Goal: Task Accomplishment & Management: Manage account settings

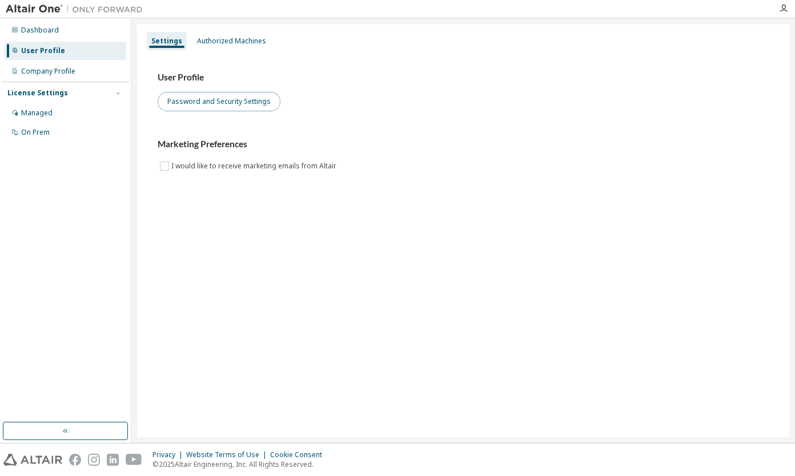
click at [228, 103] on button "Password and Security Settings" at bounding box center [219, 101] width 123 height 19
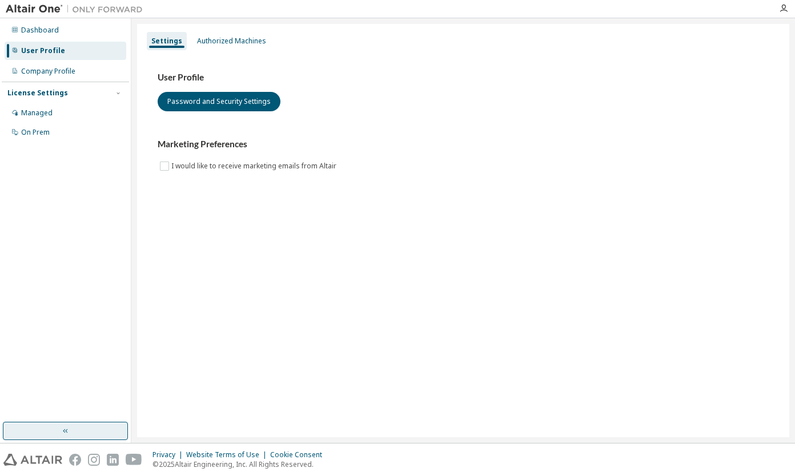
click at [84, 428] on button "button" at bounding box center [65, 431] width 125 height 18
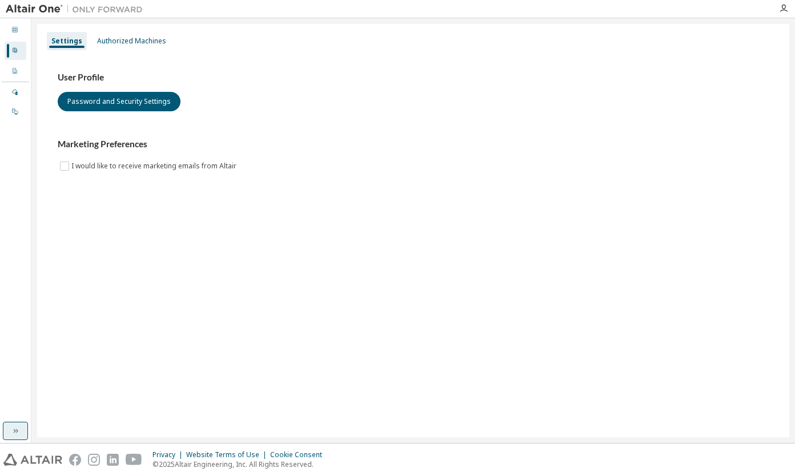
click at [17, 432] on icon "button" at bounding box center [15, 431] width 9 height 9
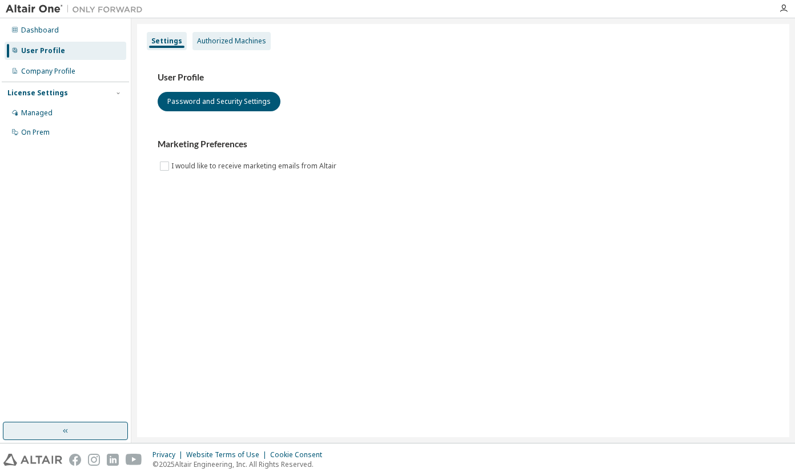
click at [210, 37] on div "Authorized Machines" at bounding box center [231, 41] width 69 height 9
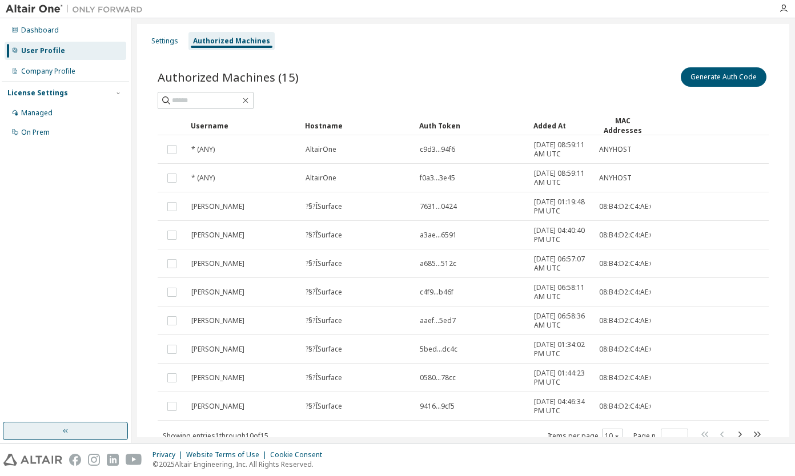
scroll to position [1, 0]
click at [63, 113] on div "Managed" at bounding box center [66, 113] width 122 height 18
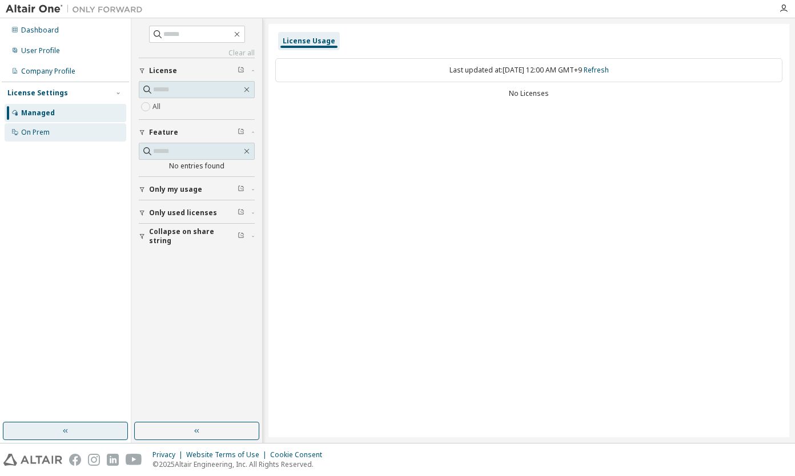
click at [63, 126] on div "On Prem" at bounding box center [66, 132] width 122 height 18
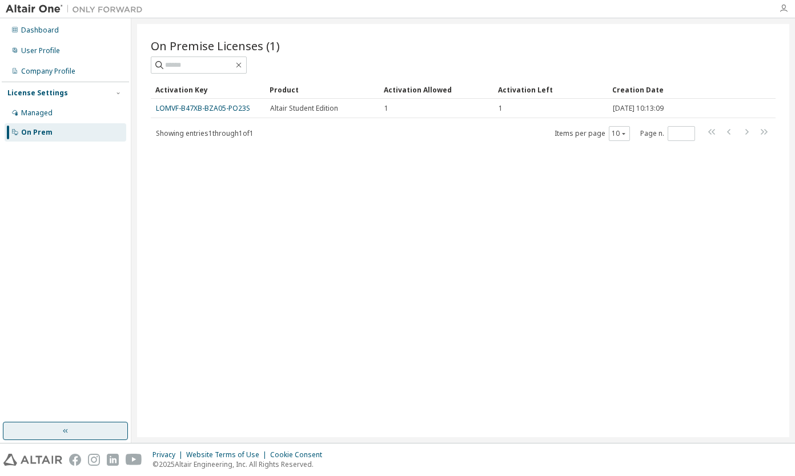
click at [785, 10] on icon "button" at bounding box center [783, 8] width 9 height 9
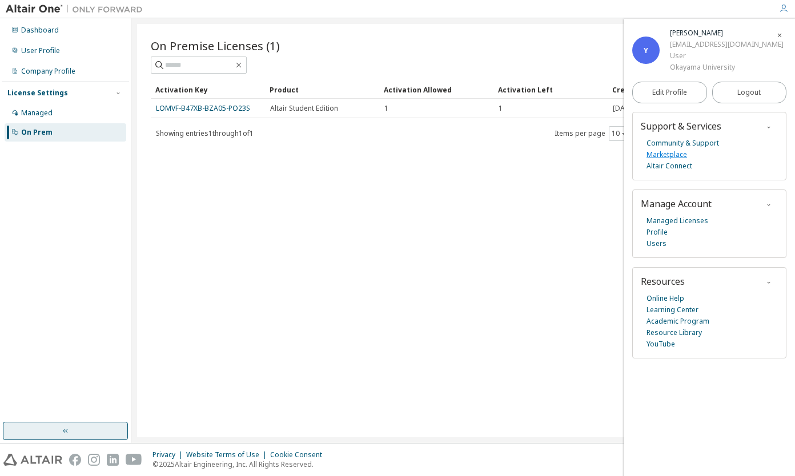
click at [675, 155] on link "Marketplace" at bounding box center [667, 154] width 41 height 11
